Goal: Navigation & Orientation: Find specific page/section

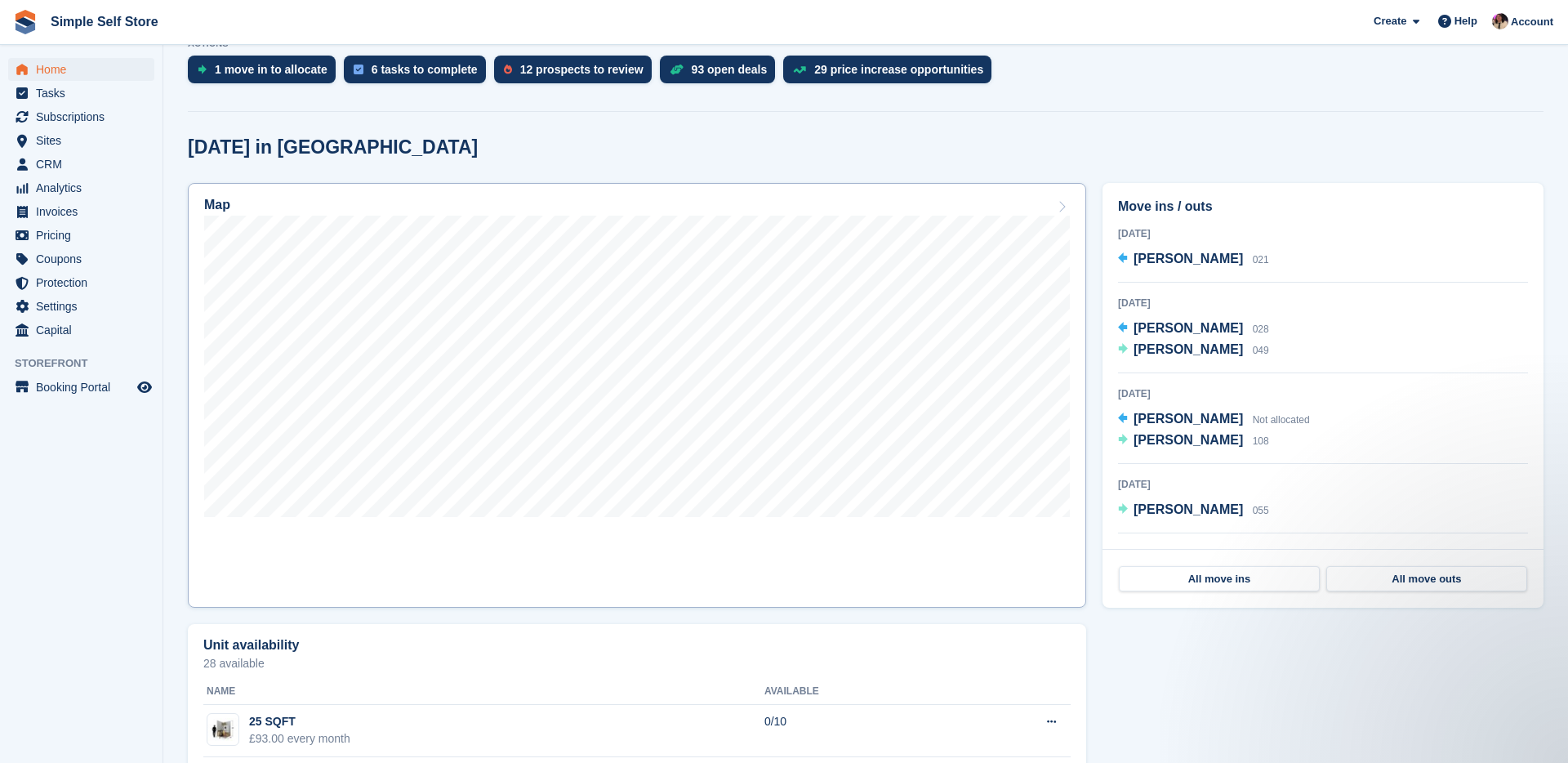
click at [694, 569] on link "Map" at bounding box center [637, 395] width 899 height 425
